Goal: Task Accomplishment & Management: Complete application form

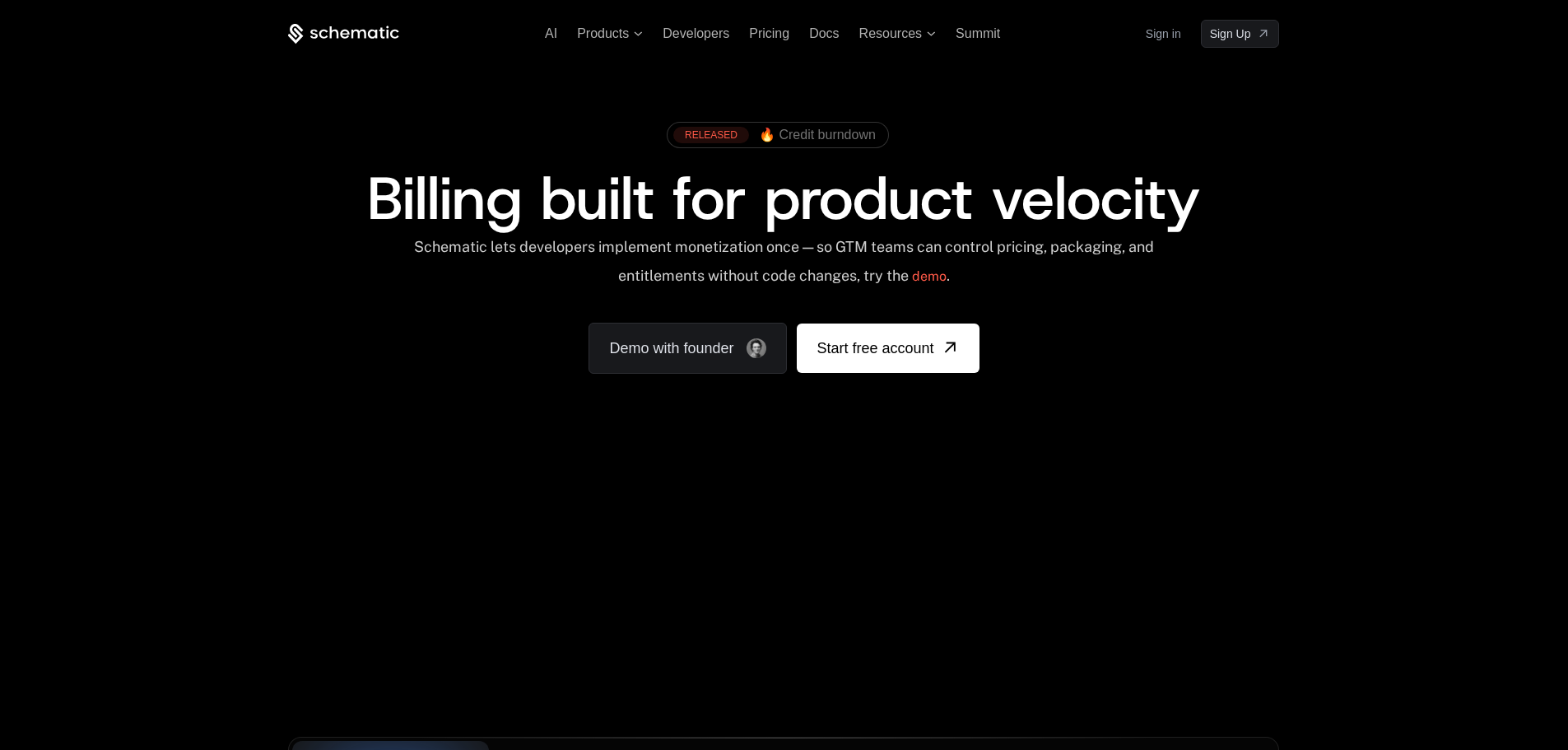
click at [1155, 39] on link "Sign in" at bounding box center [1164, 34] width 36 height 26
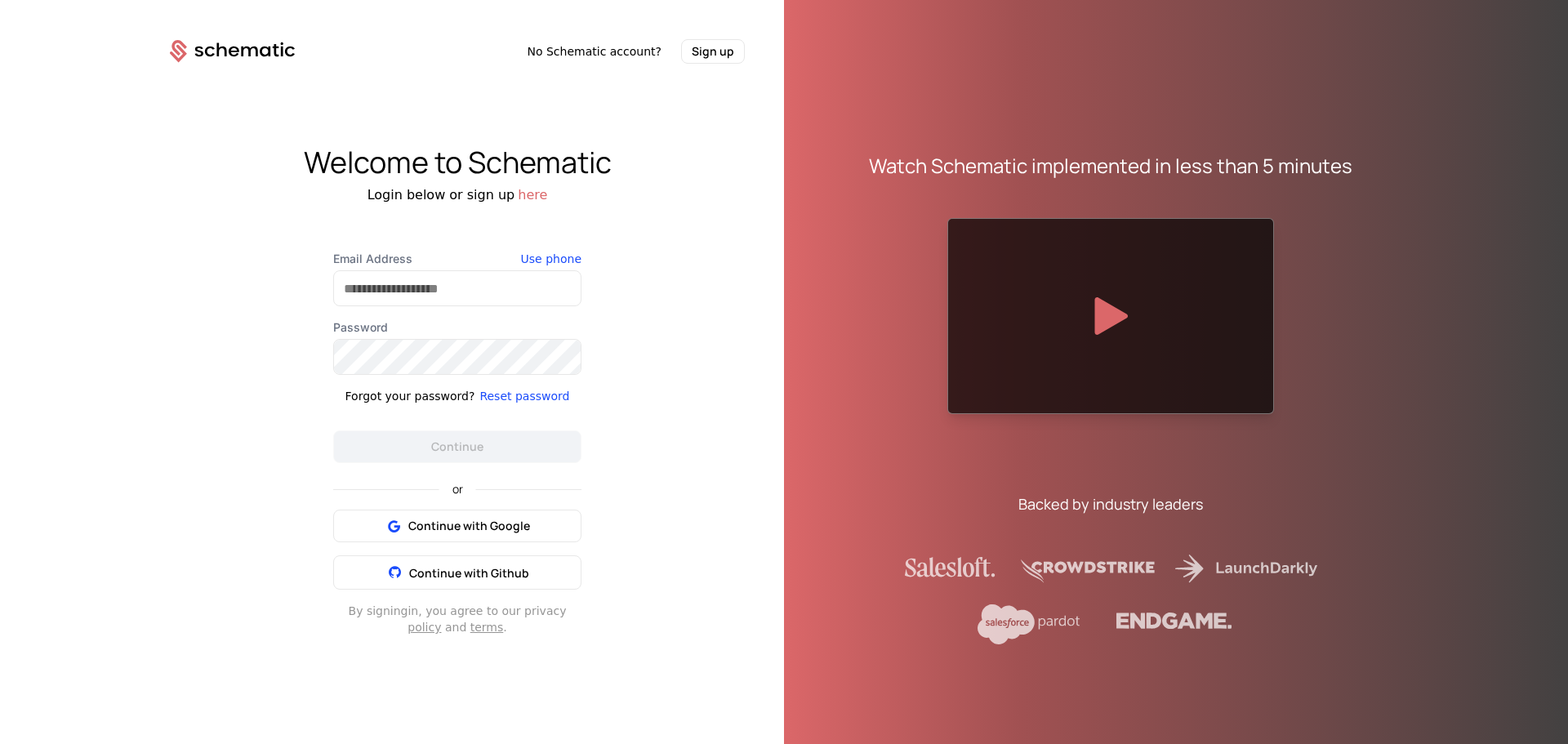
click at [535, 203] on button "here" at bounding box center [532, 195] width 29 height 20
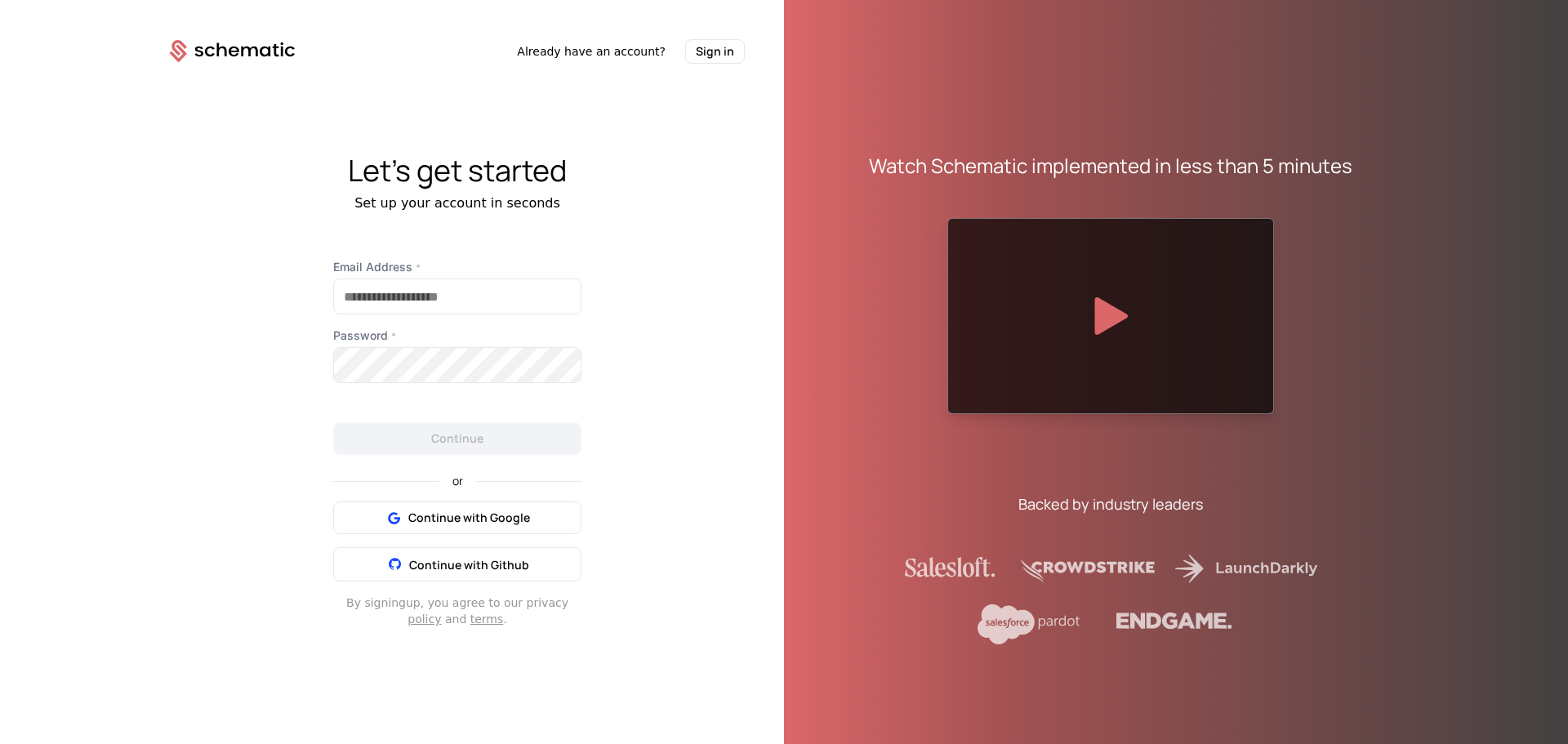
click at [727, 54] on button "Sign in" at bounding box center [714, 51] width 60 height 24
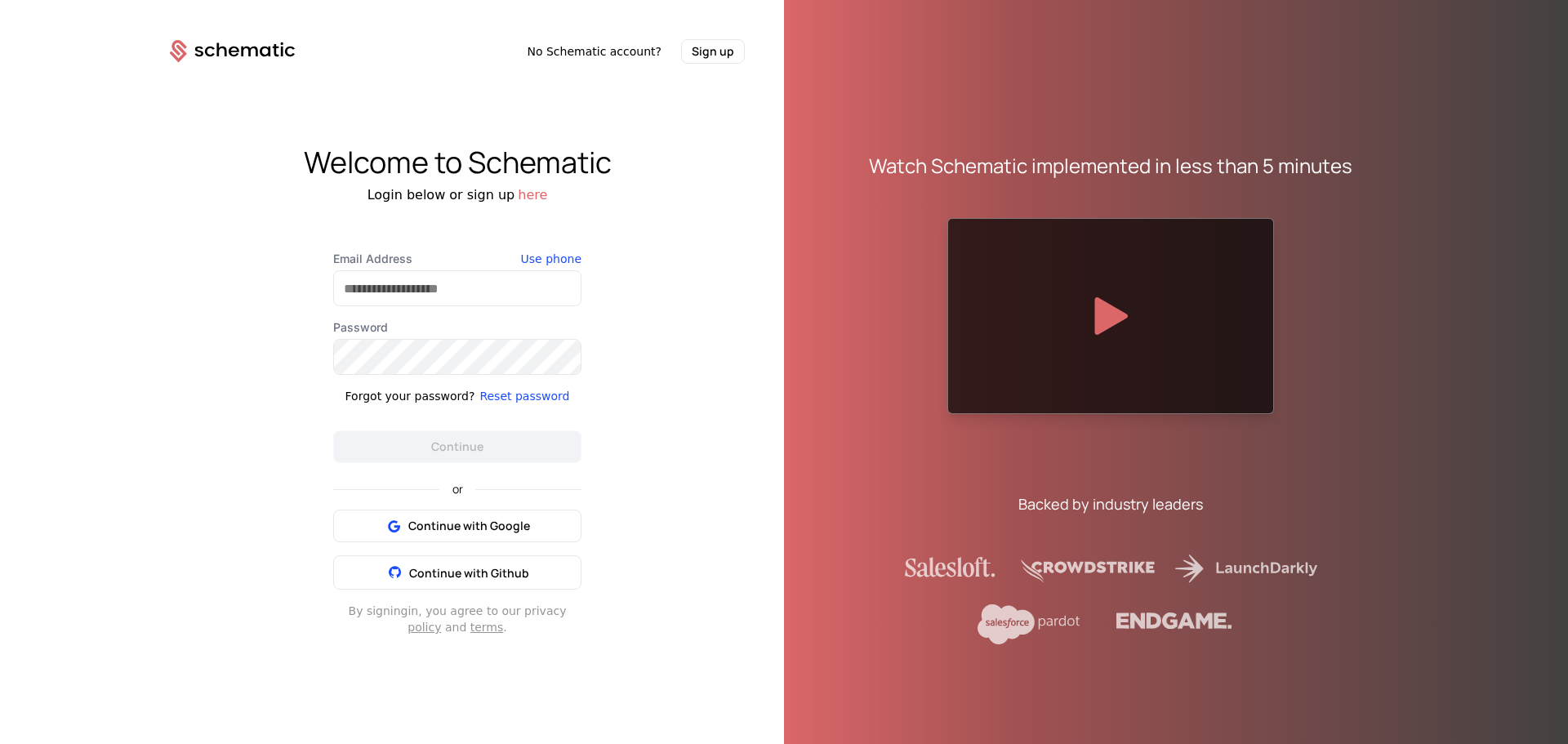
click at [727, 54] on button "Sign up" at bounding box center [713, 51] width 64 height 24
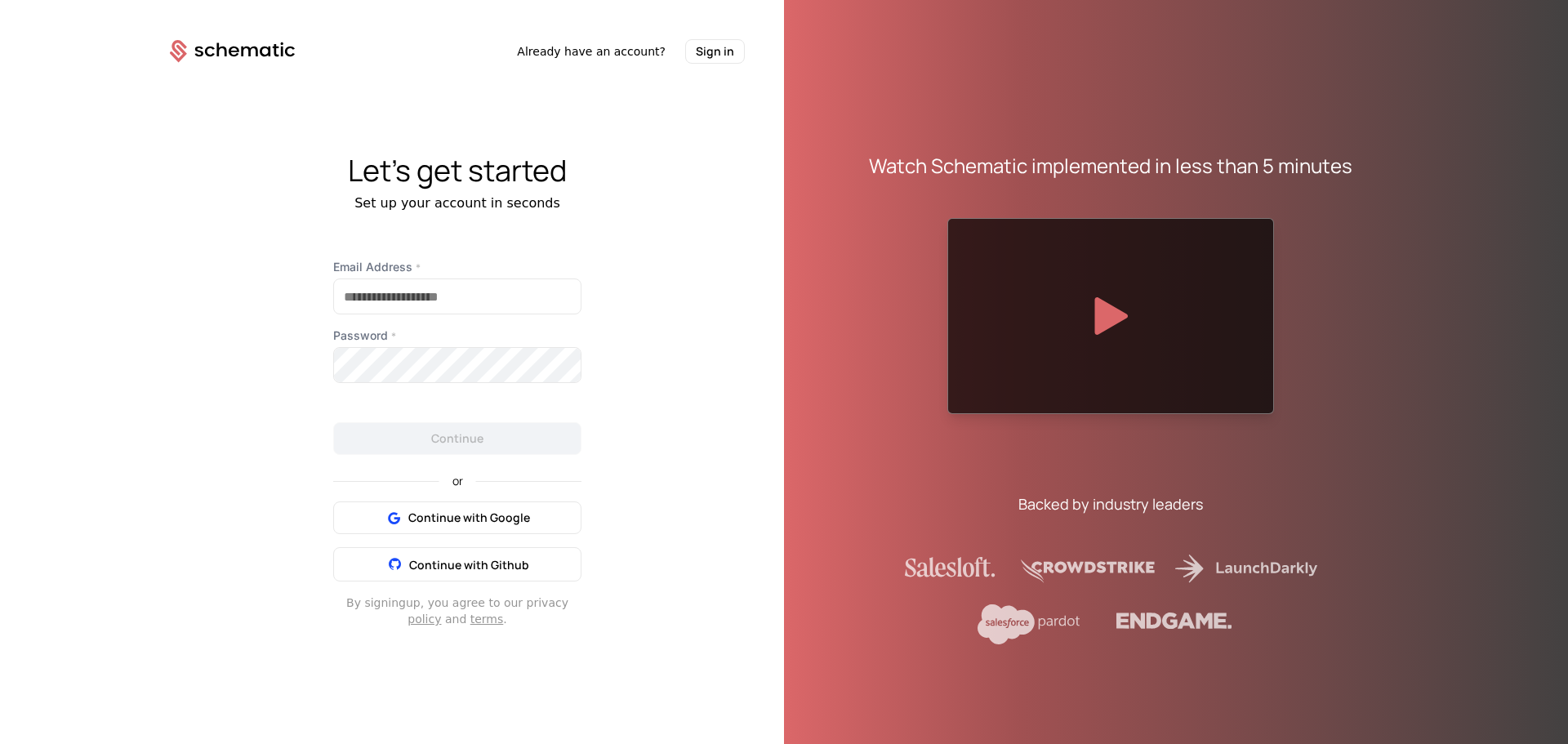
click at [727, 54] on button "Sign in" at bounding box center [714, 51] width 60 height 24
